Goal: Communication & Community: Participate in discussion

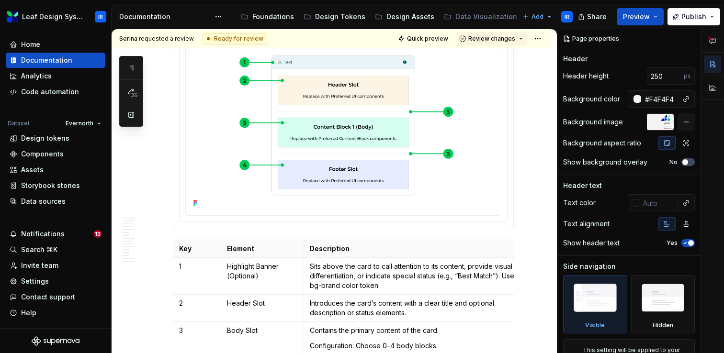
scroll to position [327, 0]
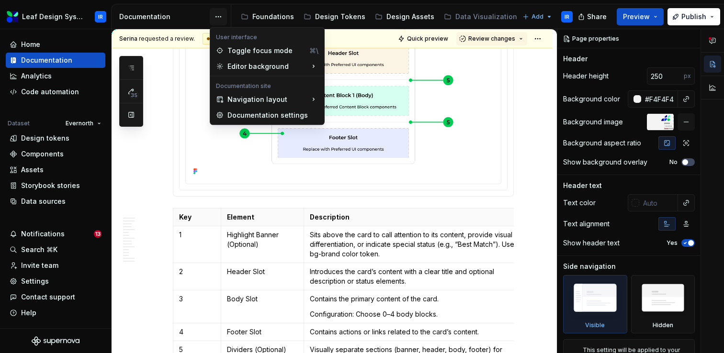
click at [221, 16] on html "Leaf Design System IR Home Documentation Analytics Code automation Dataset Ever…" at bounding box center [362, 176] width 724 height 353
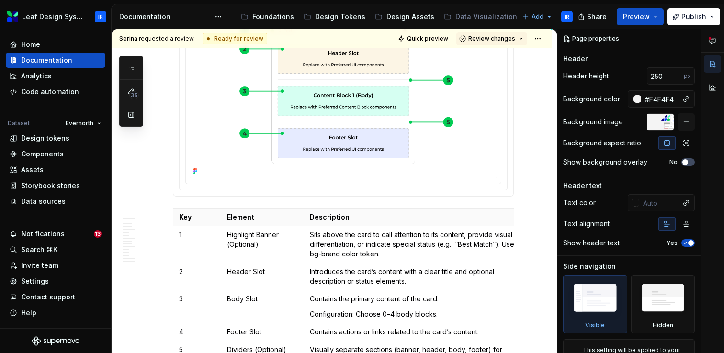
click at [217, 20] on html "Leaf Design System IR Home Documentation Analytics Code automation Dataset Ever…" at bounding box center [362, 176] width 724 height 353
click at [218, 21] on html "Leaf Design System IR Home Documentation Analytics Code automation Dataset Ever…" at bounding box center [362, 176] width 724 height 353
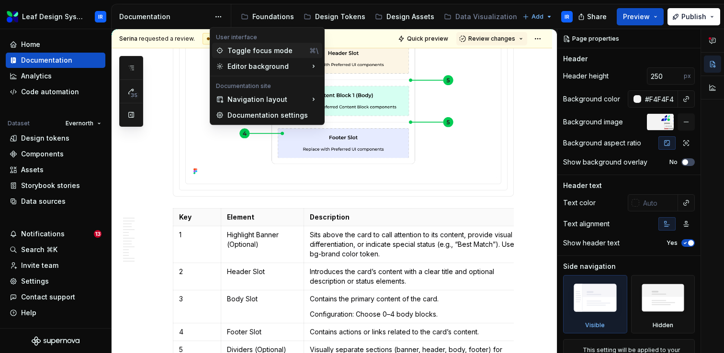
click at [243, 51] on div "Toggle focus mode" at bounding box center [266, 51] width 78 height 10
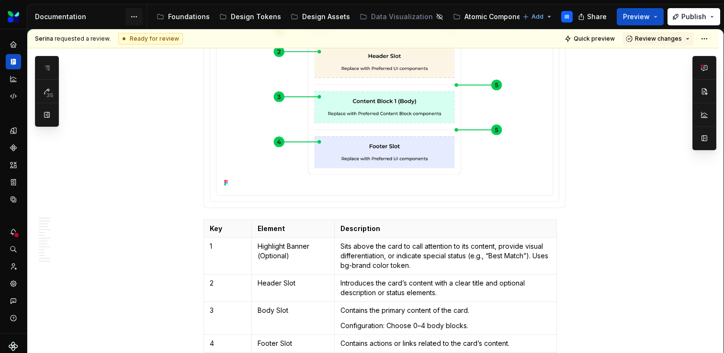
click at [132, 20] on html "Leaf Design System IR Dataset Evernorth Documentation Accessibility guide for t…" at bounding box center [362, 176] width 724 height 353
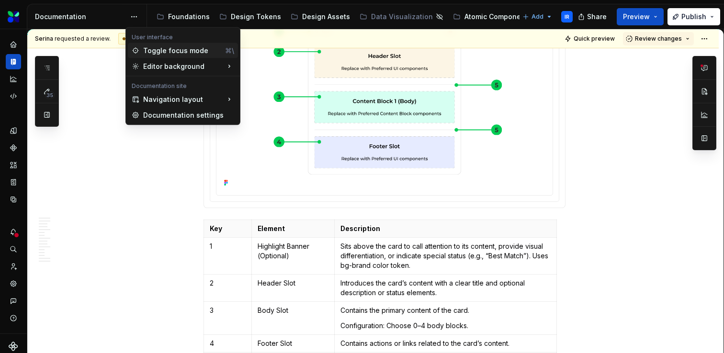
click at [152, 50] on div "Toggle focus mode" at bounding box center [182, 51] width 78 height 10
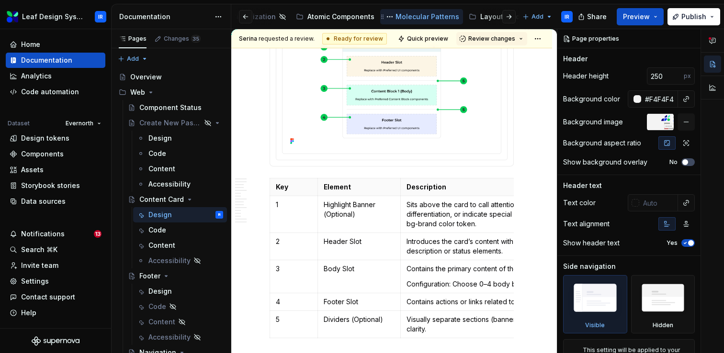
scroll to position [0, 239]
click at [318, 22] on div "Atomic Components" at bounding box center [337, 16] width 79 height 11
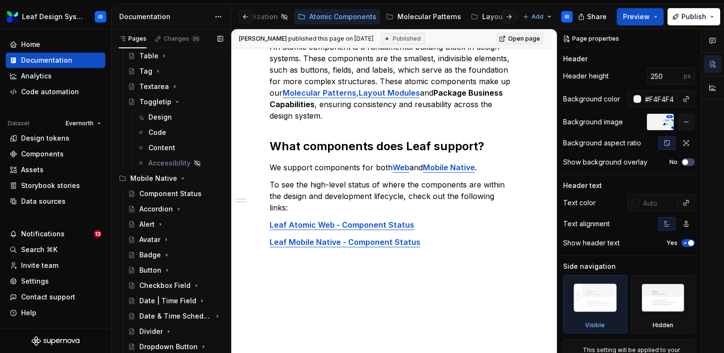
scroll to position [500, 0]
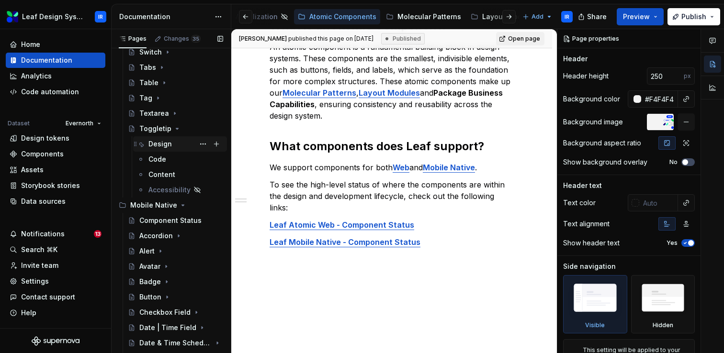
click at [166, 142] on div "Design" at bounding box center [159, 144] width 23 height 10
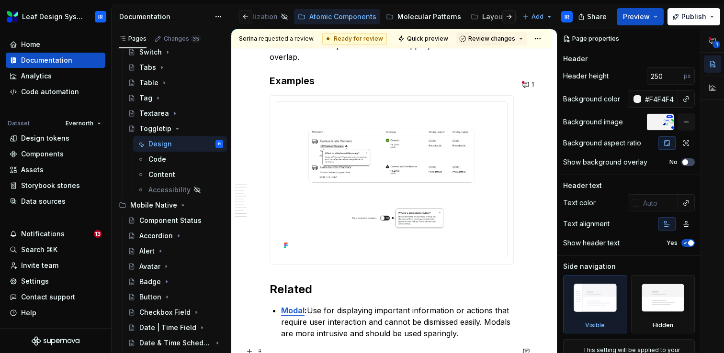
scroll to position [2176, 0]
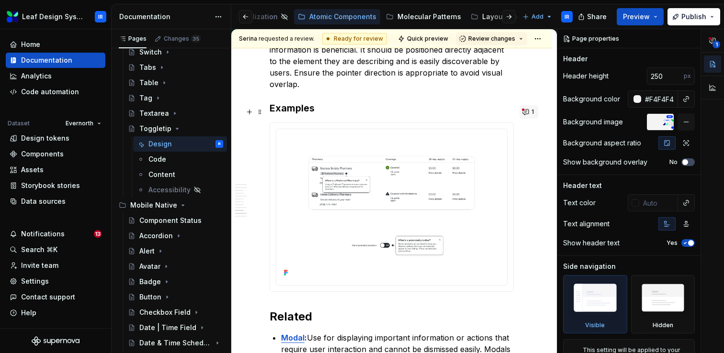
click at [530, 112] on button "1" at bounding box center [528, 111] width 19 height 13
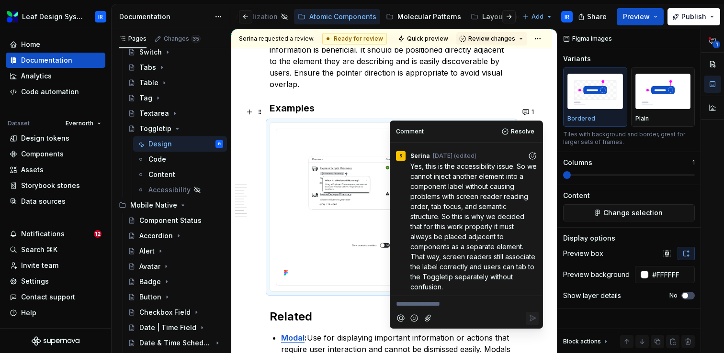
scroll to position [66, 0]
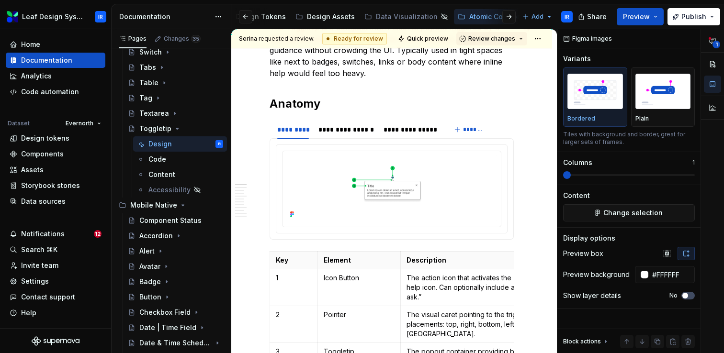
scroll to position [0, 65]
click at [413, 18] on div "Data Visualization" at bounding box center [422, 17] width 62 height 10
type textarea "*"
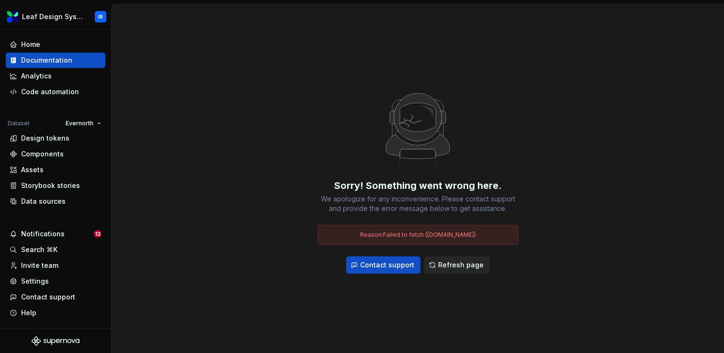
click at [465, 266] on span "Refresh page" at bounding box center [460, 265] width 45 height 10
click at [36, 73] on div "Analytics" at bounding box center [36, 76] width 31 height 10
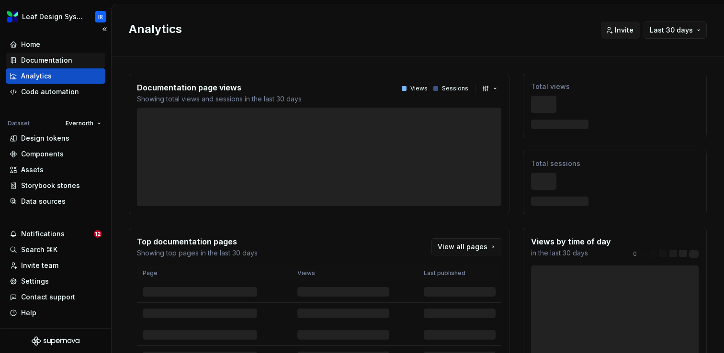
click at [55, 61] on div "Documentation" at bounding box center [46, 61] width 51 height 10
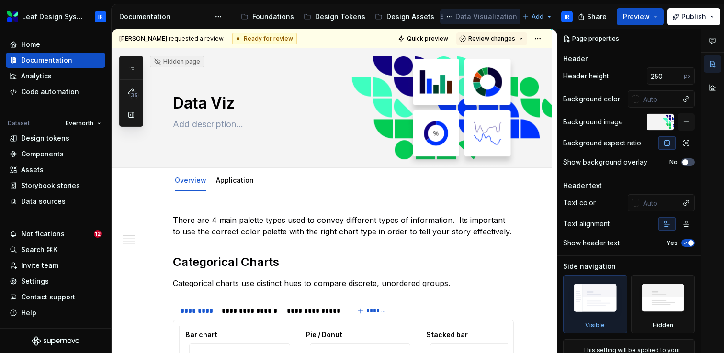
click at [520, 18] on icon "Page tree" at bounding box center [524, 17] width 8 height 8
click at [444, 16] on button "Page tree" at bounding box center [449, 16] width 11 height 11
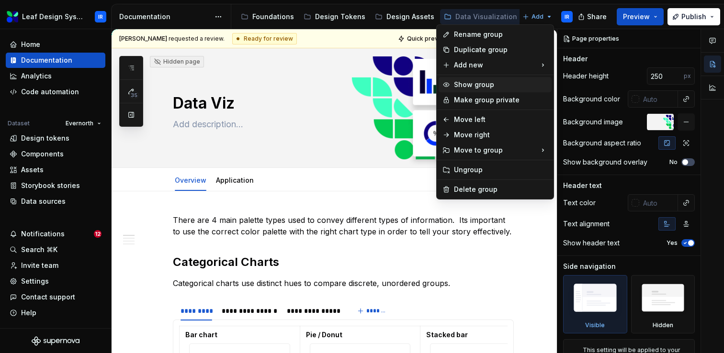
click at [480, 85] on div "Show group" at bounding box center [501, 85] width 94 height 10
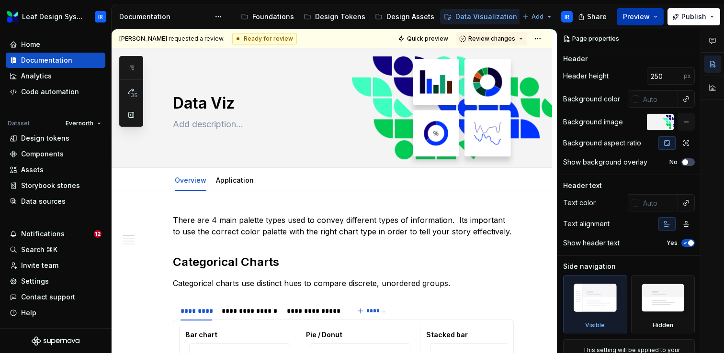
click at [660, 17] on button "Preview" at bounding box center [640, 16] width 47 height 17
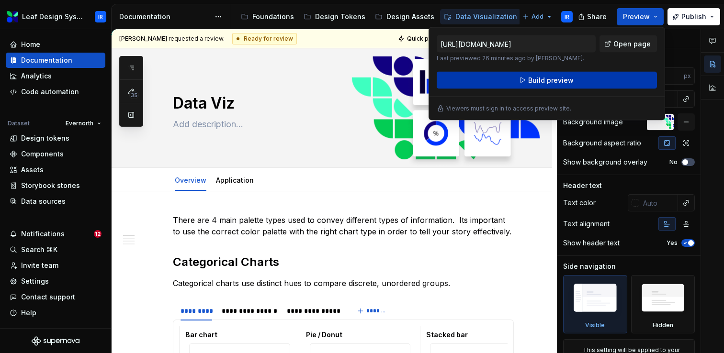
click at [556, 81] on span "Build preview" at bounding box center [550, 81] width 45 height 10
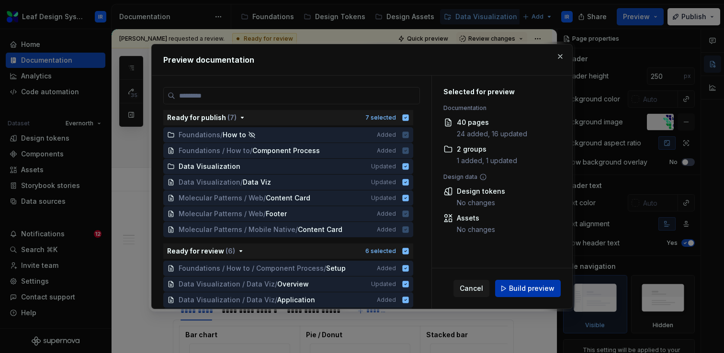
click at [537, 289] on span "Build preview" at bounding box center [531, 289] width 45 height 10
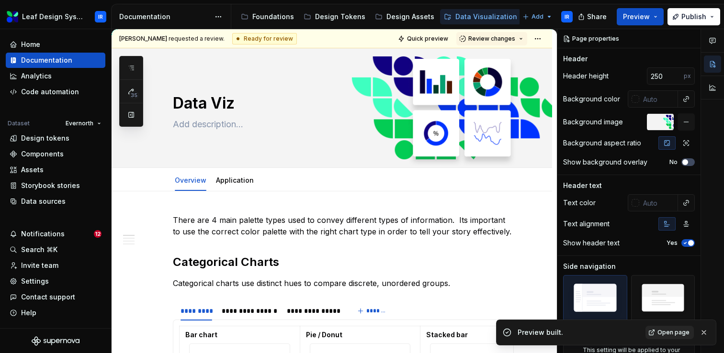
click at [662, 336] on span "Open page" at bounding box center [673, 333] width 32 height 8
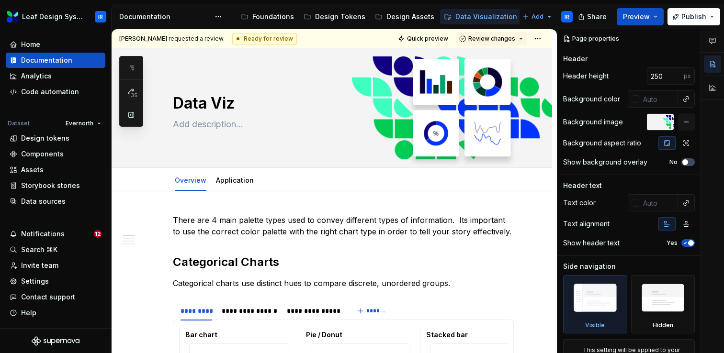
type textarea "*"
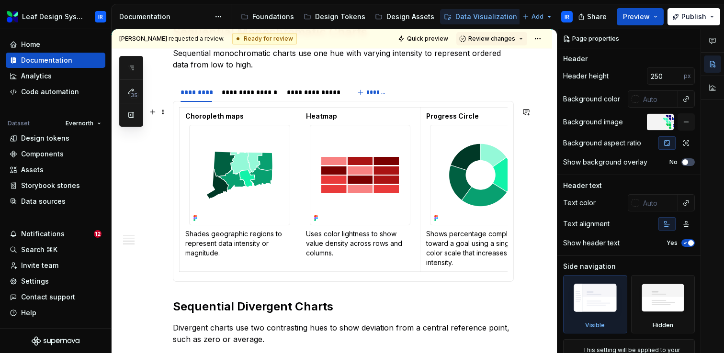
scroll to position [1062, 0]
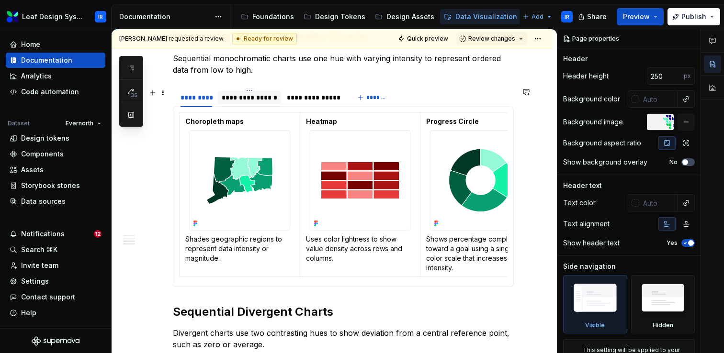
click at [253, 95] on div "**********" at bounding box center [250, 98] width 56 height 10
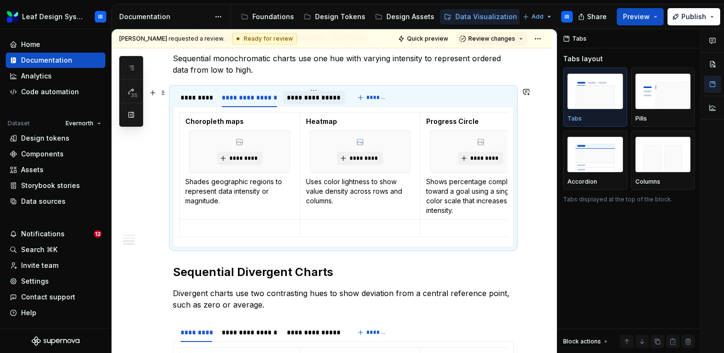
click at [303, 96] on div "**********" at bounding box center [314, 98] width 54 height 10
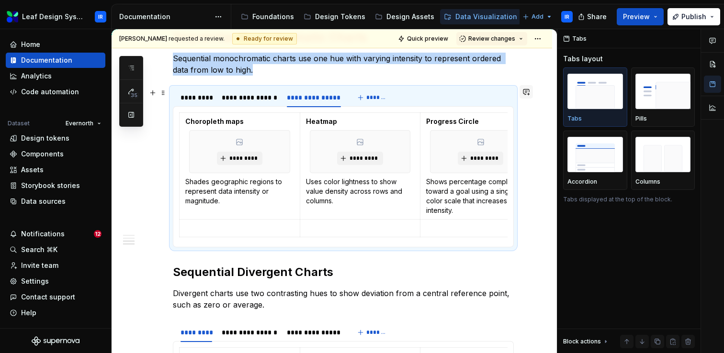
click at [532, 91] on button "button" at bounding box center [525, 91] width 13 height 13
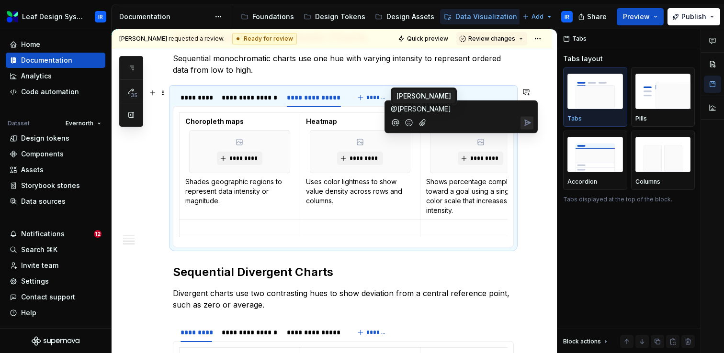
click at [420, 94] on span "[PERSON_NAME]" at bounding box center [423, 96] width 55 height 10
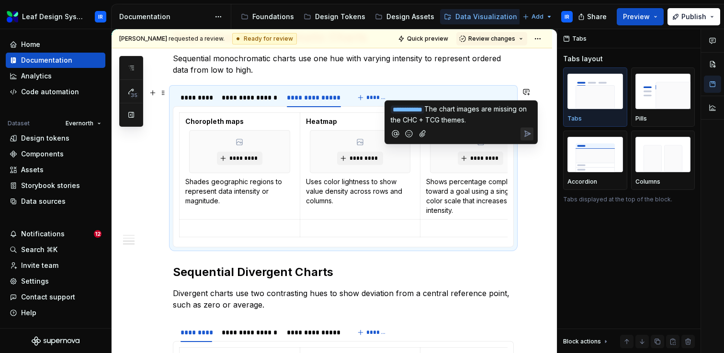
click at [529, 132] on icon "Send" at bounding box center [528, 134] width 6 height 6
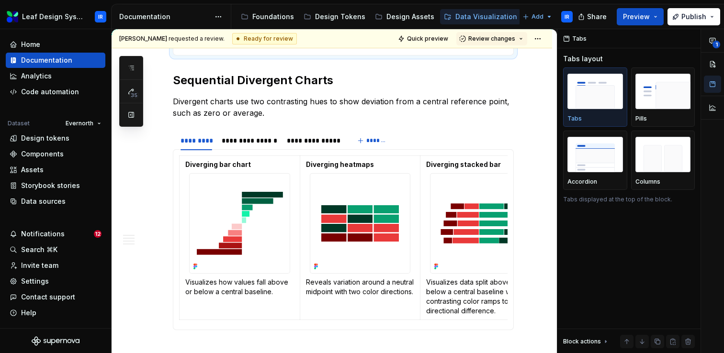
scroll to position [1254, 0]
click at [257, 146] on div "**********" at bounding box center [249, 141] width 63 height 13
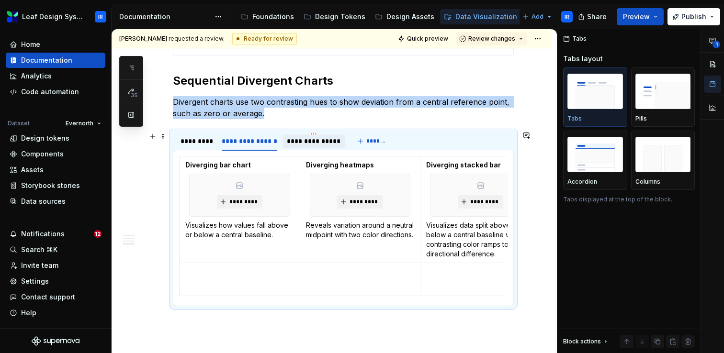
click at [321, 138] on div "**********" at bounding box center [314, 141] width 54 height 10
type textarea "*"
click at [532, 135] on button "button" at bounding box center [525, 135] width 13 height 13
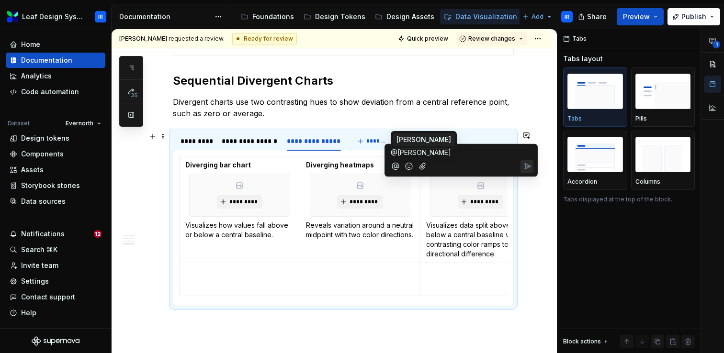
click at [414, 134] on li "KL [PERSON_NAME]" at bounding box center [424, 139] width 62 height 13
click at [529, 172] on icon "Send" at bounding box center [527, 168] width 10 height 10
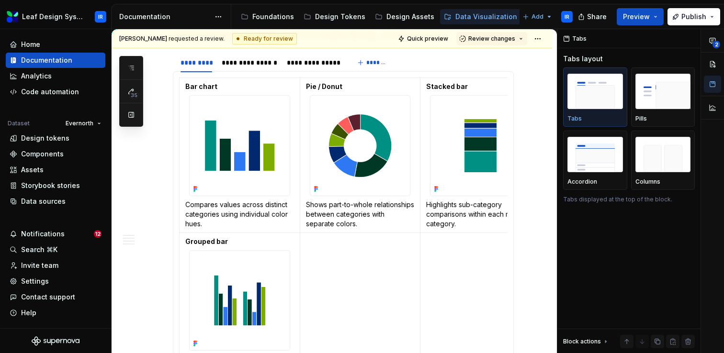
scroll to position [0, 0]
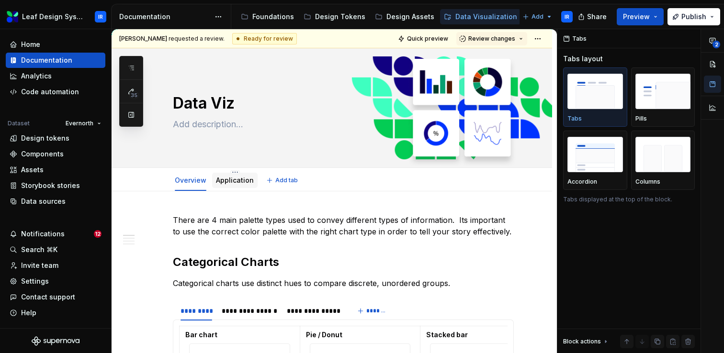
click at [225, 173] on div "Application" at bounding box center [234, 180] width 45 height 15
click at [236, 185] on div "Application" at bounding box center [235, 180] width 38 height 11
click at [232, 186] on div "Application" at bounding box center [235, 180] width 38 height 11
click at [236, 181] on link "Application" at bounding box center [235, 180] width 38 height 8
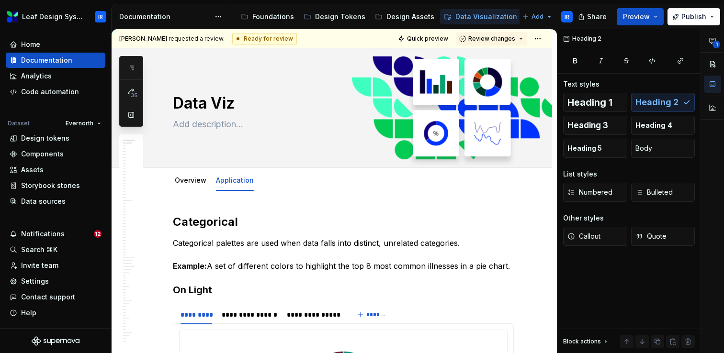
type textarea "*"
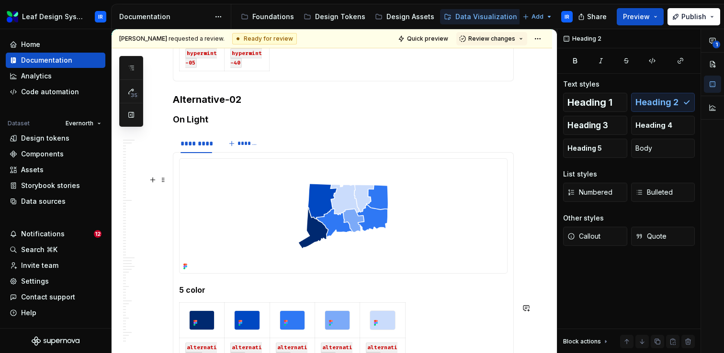
scroll to position [7126, 0]
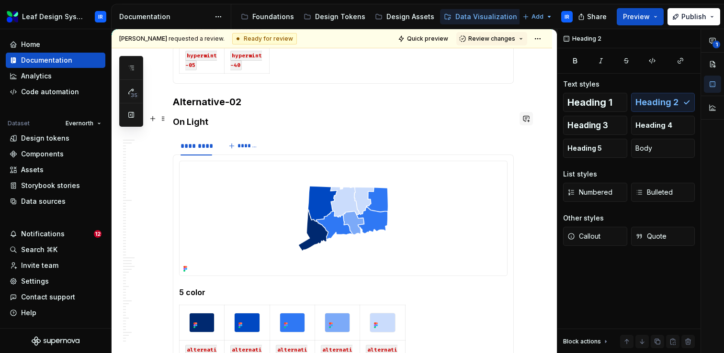
click at [531, 118] on button "button" at bounding box center [525, 118] width 13 height 13
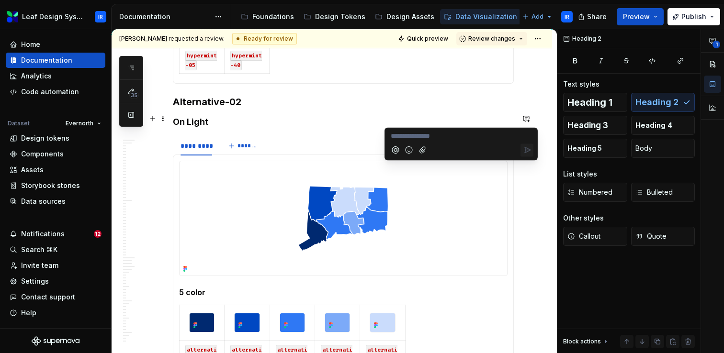
click at [439, 135] on p "**********" at bounding box center [461, 136] width 141 height 10
click at [401, 125] on span "[PERSON_NAME]" at bounding box center [423, 124] width 55 height 10
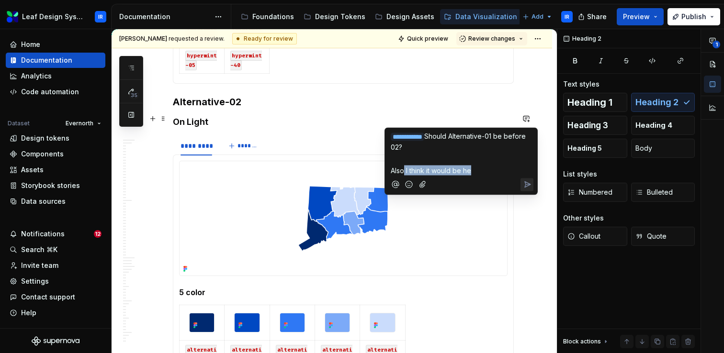
drag, startPoint x: 474, startPoint y: 166, endPoint x: 403, endPoint y: 167, distance: 71.3
click at [403, 167] on p "Also I think it would be he" at bounding box center [461, 171] width 141 height 10
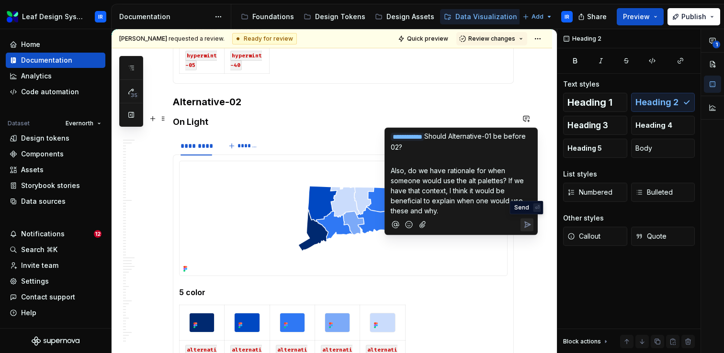
click at [529, 222] on icon "Send" at bounding box center [527, 225] width 10 height 10
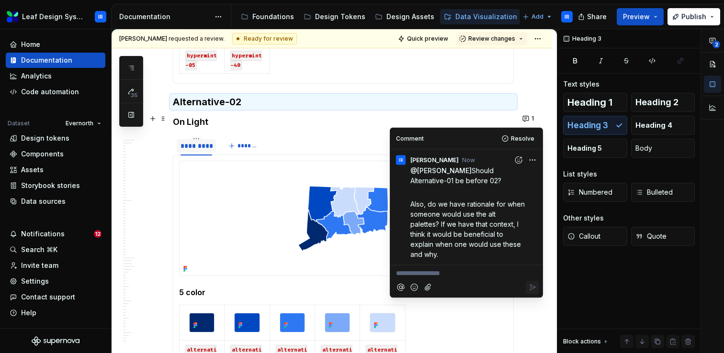
type textarea "*"
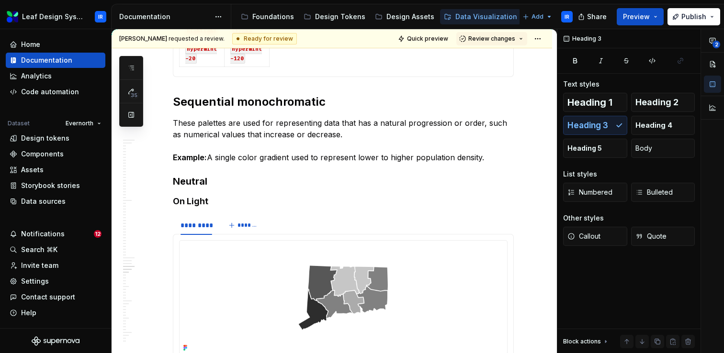
scroll to position [2916, 0]
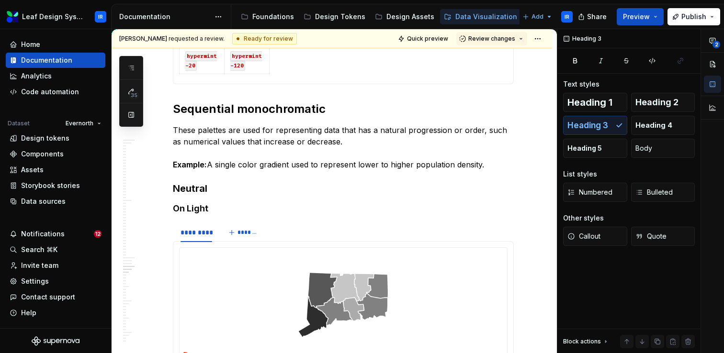
click at [412, 115] on h2 "Sequential monochromatic" at bounding box center [343, 108] width 341 height 15
click at [527, 119] on button "button" at bounding box center [525, 115] width 13 height 13
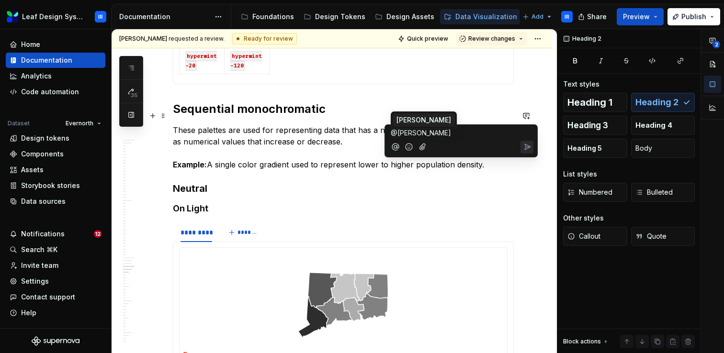
click at [406, 121] on span "[PERSON_NAME]" at bounding box center [423, 120] width 55 height 10
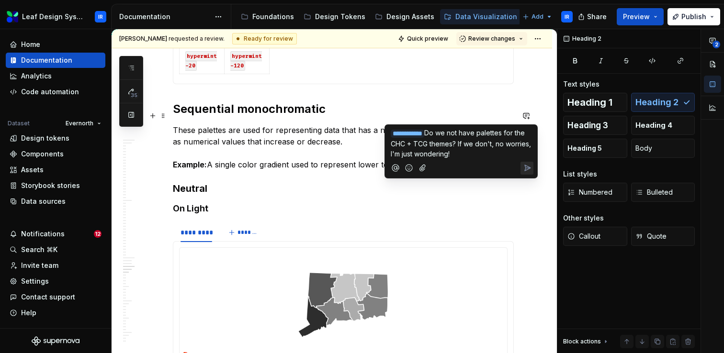
click at [503, 143] on span "Do we not have palettes for the CHC + TCG themes? If we don't, no worries, I'm …" at bounding box center [462, 143] width 142 height 29
drag, startPoint x: 431, startPoint y: 153, endPoint x: 418, endPoint y: 153, distance: 12.9
click at [418, 153] on span "Do we not have palettes for the CHC + TCG themes? If we don't yet, no worries, …" at bounding box center [459, 143] width 136 height 29
click at [491, 132] on span "Do we not have palettes for the CHC + TCG themes? If we don't yet, no worries, …" at bounding box center [459, 143] width 136 height 29
drag, startPoint x: 440, startPoint y: 145, endPoint x: 429, endPoint y: 144, distance: 11.0
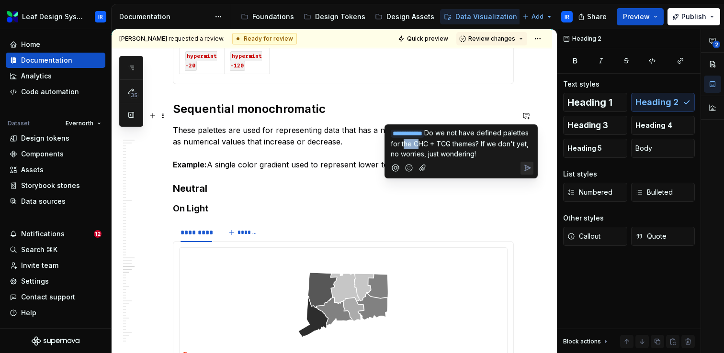
click at [429, 144] on span "Do we not have defined palettes for the CHC + TCG themes? If we don't yet, no w…" at bounding box center [461, 143] width 140 height 29
click at [476, 143] on span "Do we not have defined palettes for CHC + TCG themes? If we don't yet, no worri…" at bounding box center [461, 143] width 140 height 29
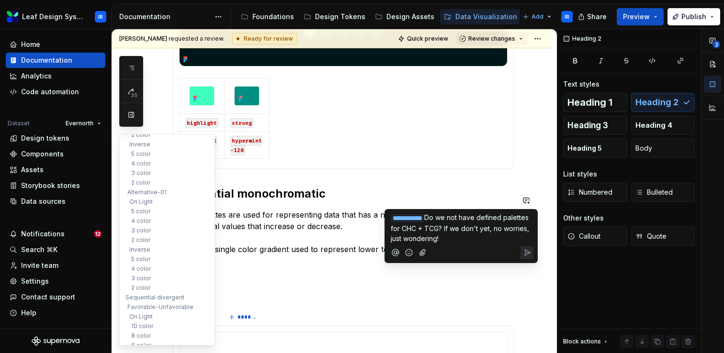
scroll to position [885, 0]
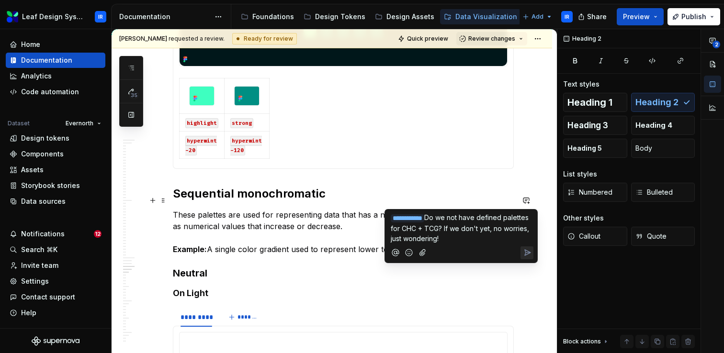
click at [519, 219] on span "Do we not have defined palettes for CHC + TCG? If we don't yet, no worries, jus…" at bounding box center [461, 228] width 140 height 29
click at [529, 252] on icon "Send" at bounding box center [528, 253] width 6 height 6
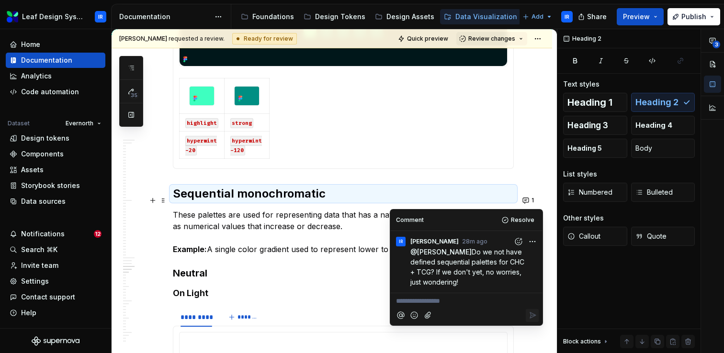
type textarea "*"
